Goal: Find specific page/section: Find specific page/section

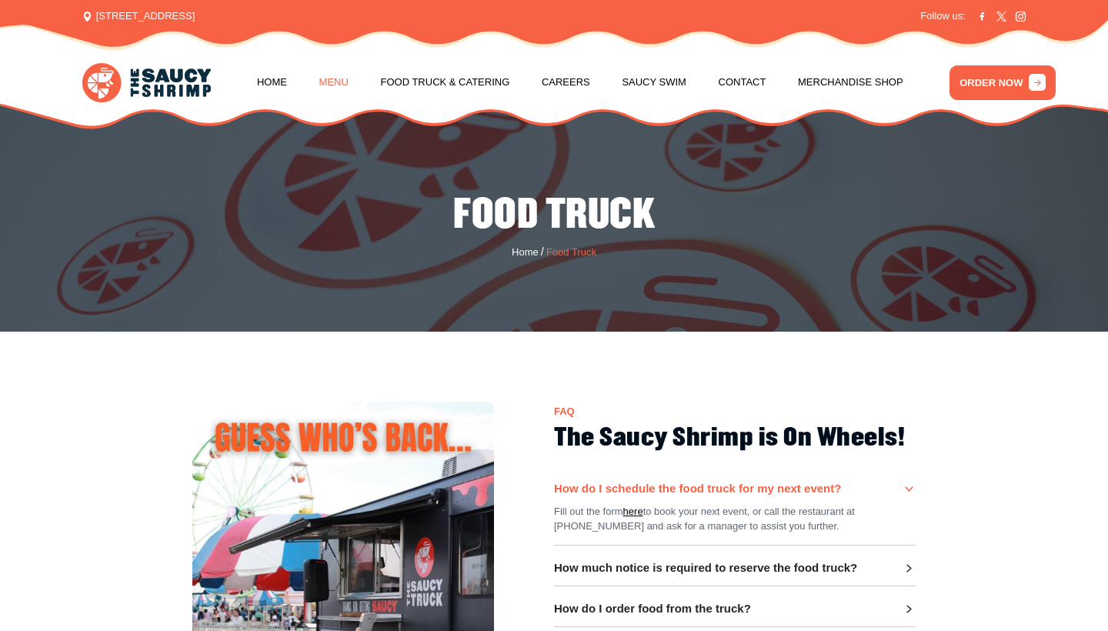
click at [326, 76] on link "Menu" at bounding box center [333, 82] width 29 height 58
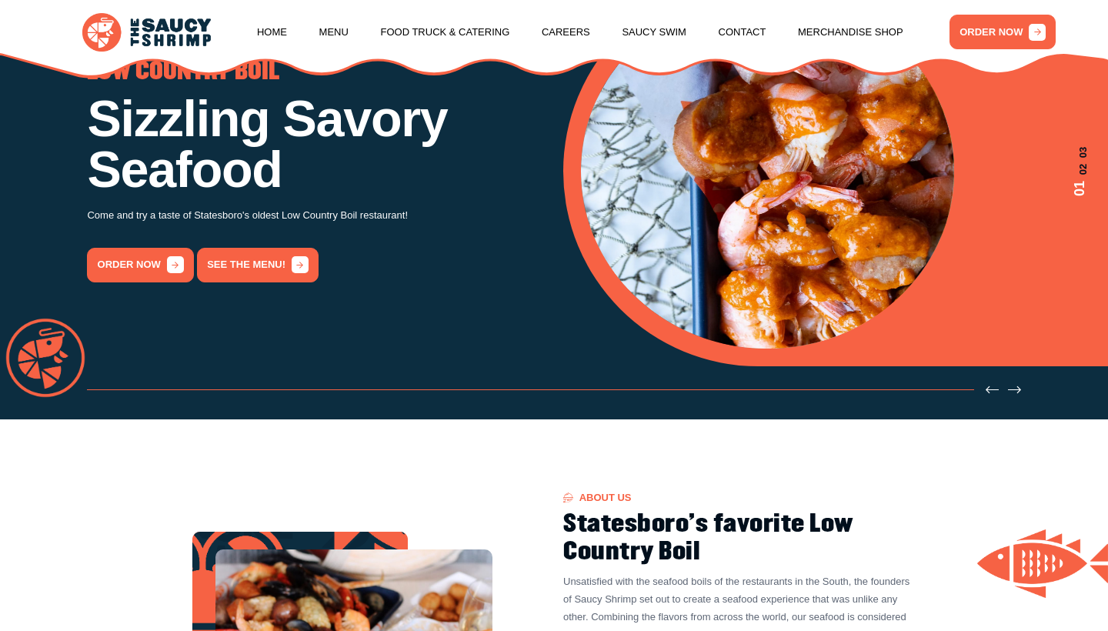
scroll to position [107, 0]
